Goal: Book appointment/travel/reservation

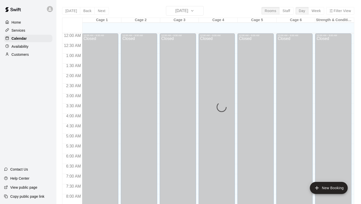
scroll to position [284, 0]
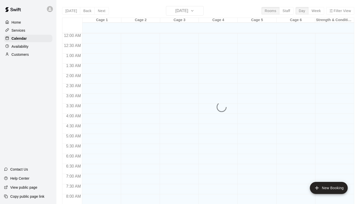
scroll to position [284, 0]
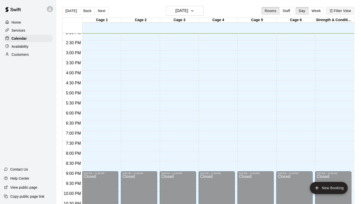
click at [332, 12] on icon "button" at bounding box center [332, 11] width 4 height 4
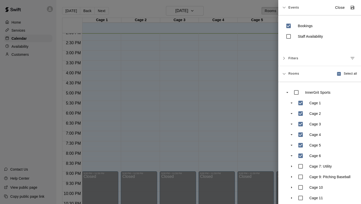
scroll to position [25, 0]
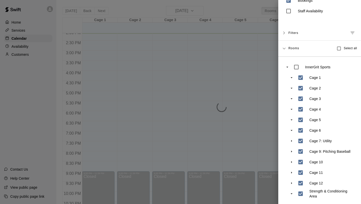
click at [264, 154] on div at bounding box center [180, 102] width 361 height 204
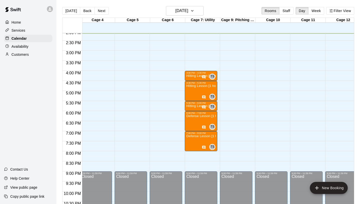
scroll to position [0, 0]
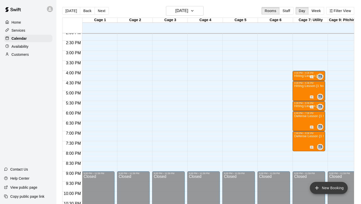
click at [319, 187] on icon "add" at bounding box center [317, 188] width 6 height 6
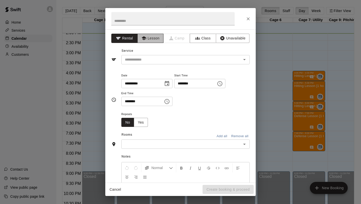
click at [152, 41] on button "Lesson" at bounding box center [151, 38] width 26 height 9
click at [149, 55] on div "​" at bounding box center [185, 59] width 128 height 9
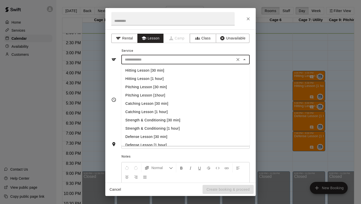
click at [146, 69] on li "Hitting Lesson [30 min]" at bounding box center [185, 70] width 128 height 8
type input "**********"
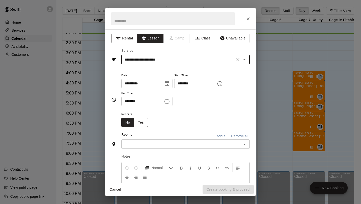
click at [223, 83] on icon "Choose time, selected time is 2:00 PM" at bounding box center [220, 84] width 6 height 6
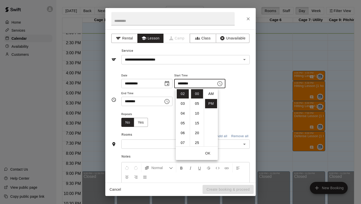
scroll to position [9, 0]
click at [181, 115] on li "04" at bounding box center [183, 113] width 12 height 9
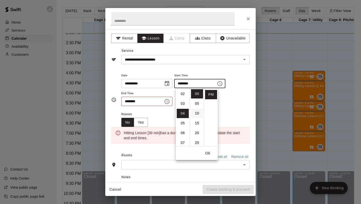
scroll to position [39, 0]
click at [197, 121] on li "30" at bounding box center [197, 124] width 12 height 9
type input "********"
click at [169, 101] on icon "Choose time, selected time is 2:30 PM" at bounding box center [167, 101] width 6 height 6
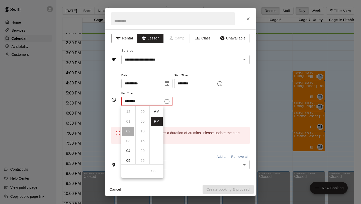
scroll to position [9, 0]
click at [129, 142] on li "05" at bounding box center [128, 140] width 12 height 9
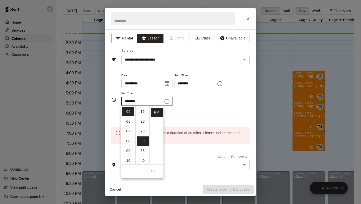
scroll to position [0, 0]
click at [144, 112] on li "00" at bounding box center [143, 111] width 12 height 9
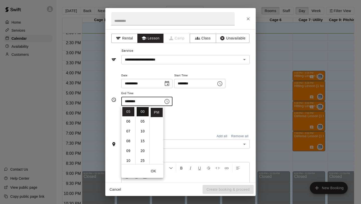
type input "********"
click at [182, 115] on div "Repeats No Yes" at bounding box center [185, 119] width 128 height 16
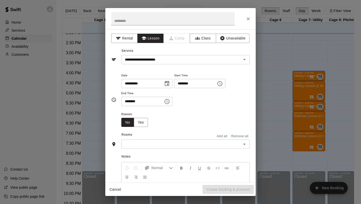
click at [158, 140] on div "​" at bounding box center [185, 143] width 128 height 9
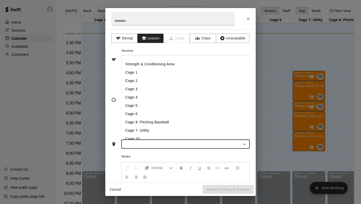
click at [146, 105] on li "Cage 5" at bounding box center [185, 105] width 128 height 8
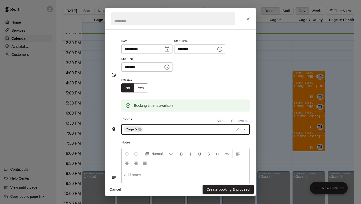
scroll to position [67, 0]
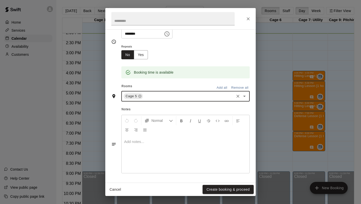
click at [147, 146] on div at bounding box center [186, 154] width 128 height 38
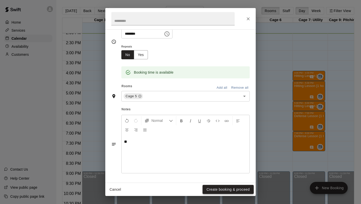
click at [214, 185] on button "Create booking & proceed" at bounding box center [228, 189] width 51 height 9
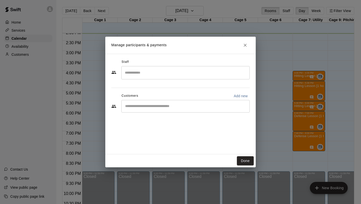
click at [141, 75] on input "Search staff" at bounding box center [186, 72] width 124 height 9
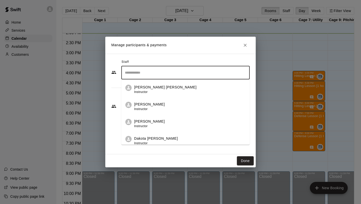
scroll to position [35, 0]
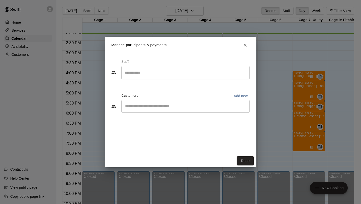
click at [144, 145] on div "Staff ​ Customers Add new ​" at bounding box center [180, 104] width 151 height 100
click at [155, 72] on input "Search staff" at bounding box center [186, 72] width 124 height 9
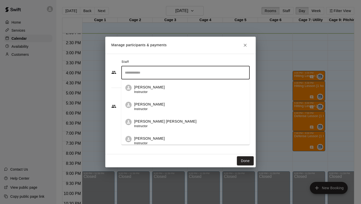
scroll to position [52, 0]
click at [145, 118] on p "Dakota Bandy" at bounding box center [156, 120] width 44 height 5
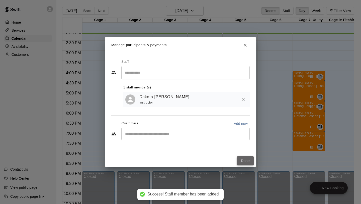
click at [247, 162] on button "Done" at bounding box center [245, 160] width 17 height 9
